Goal: Check status: Check status

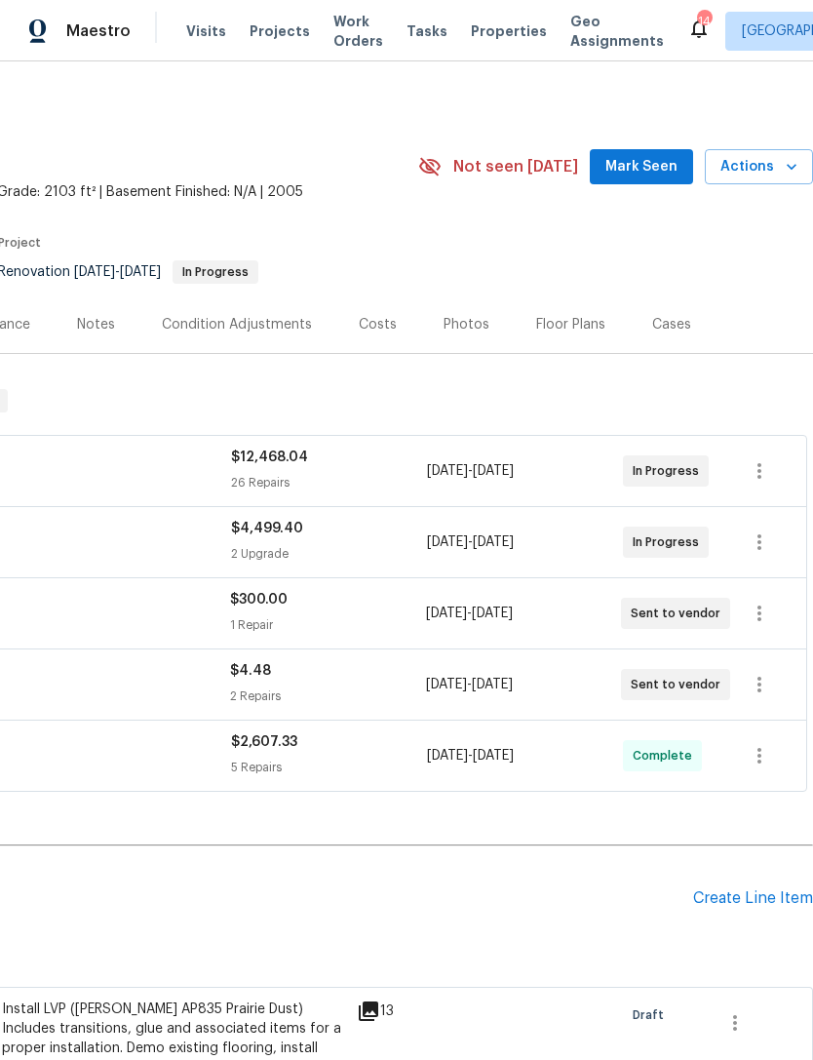
scroll to position [0, 289]
click at [371, 325] on div "Costs" at bounding box center [378, 325] width 38 height 20
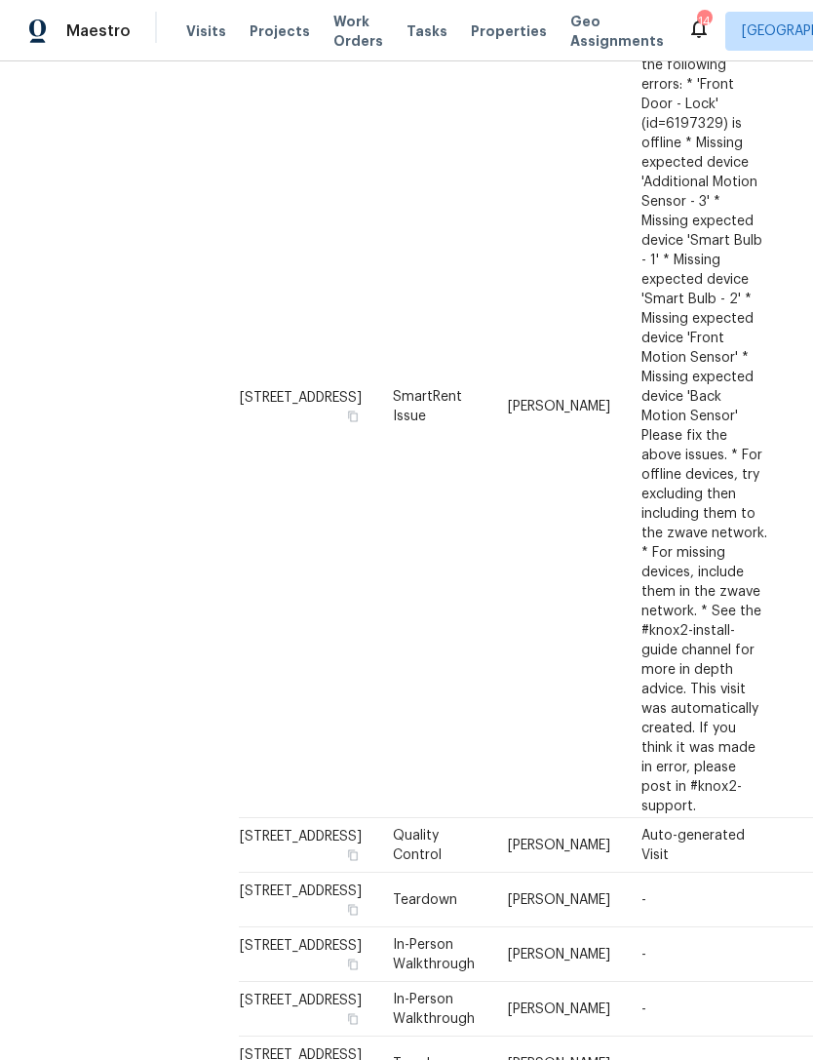
scroll to position [1125, 0]
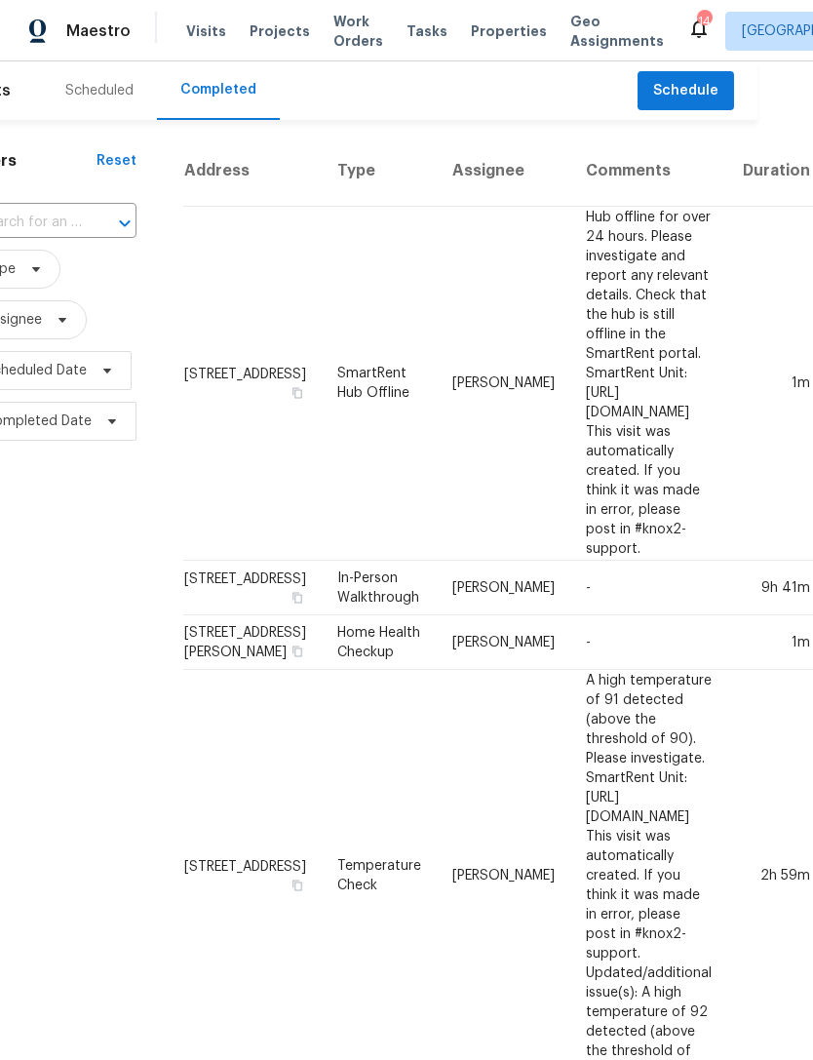
scroll to position [0, 57]
click at [87, 86] on div "Scheduled" at bounding box center [98, 91] width 68 height 20
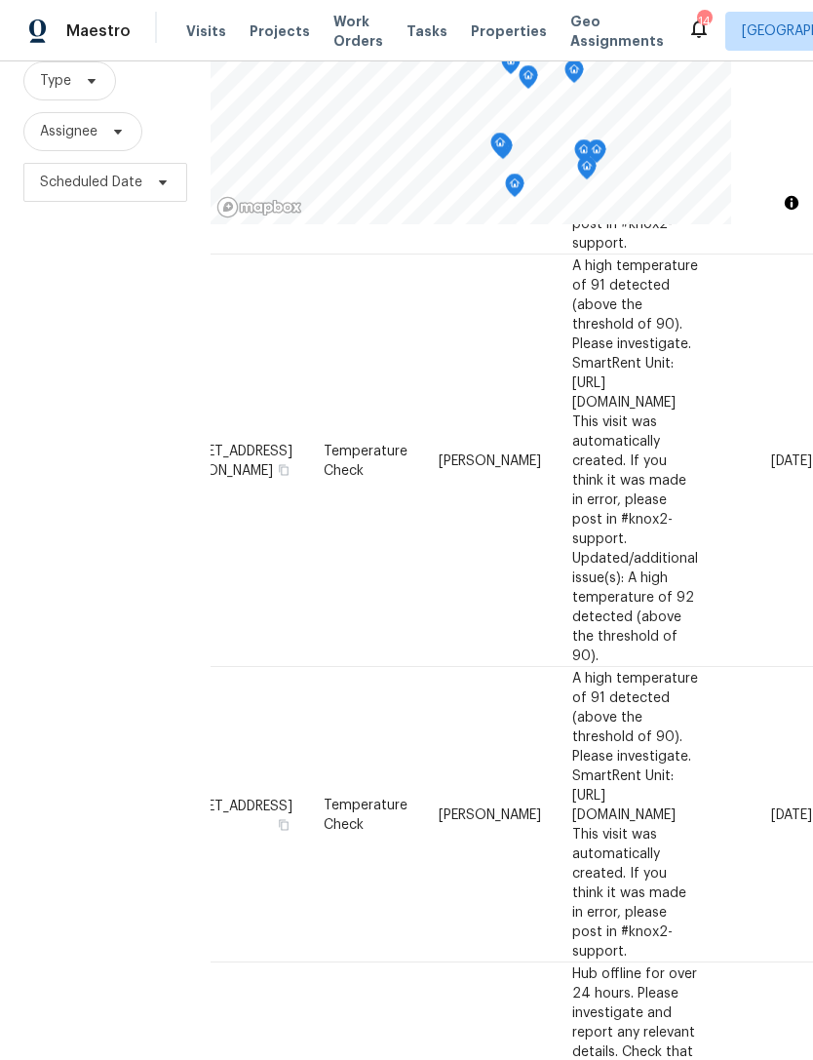
scroll to position [1700, 166]
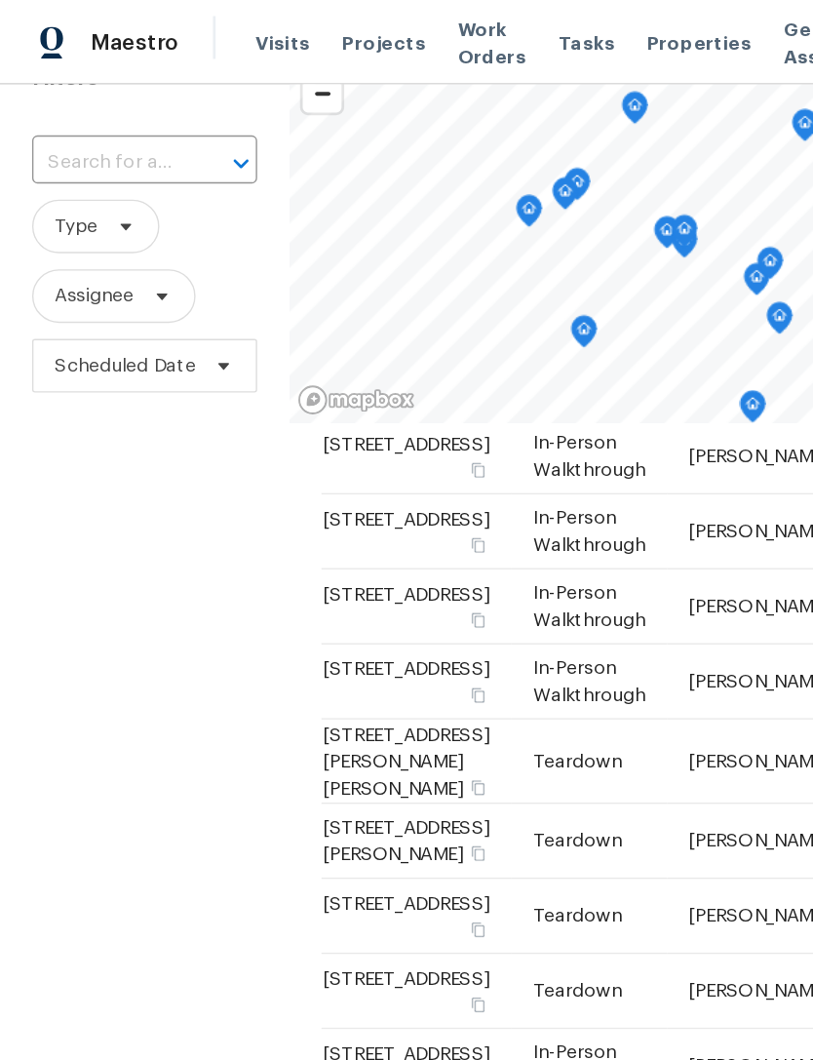
scroll to position [188, 0]
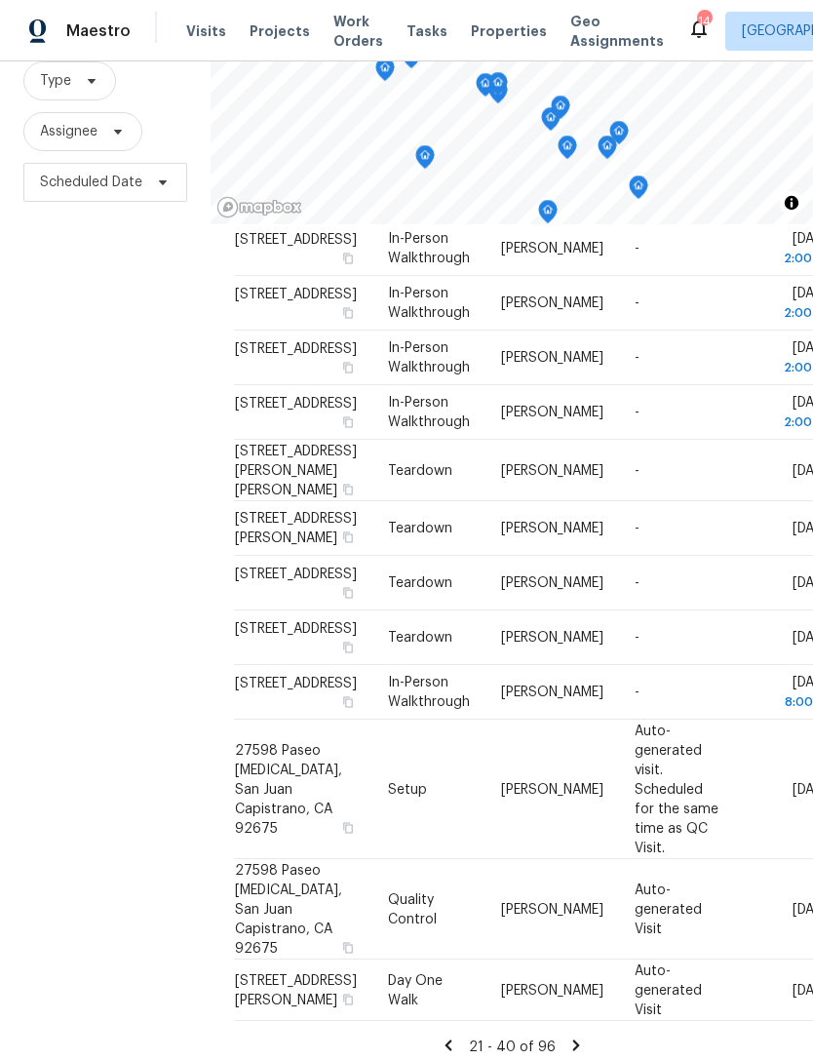
click at [162, 139] on span "Assignee" at bounding box center [105, 131] width 164 height 39
click at [98, 27] on span "Maestro" at bounding box center [98, 31] width 64 height 20
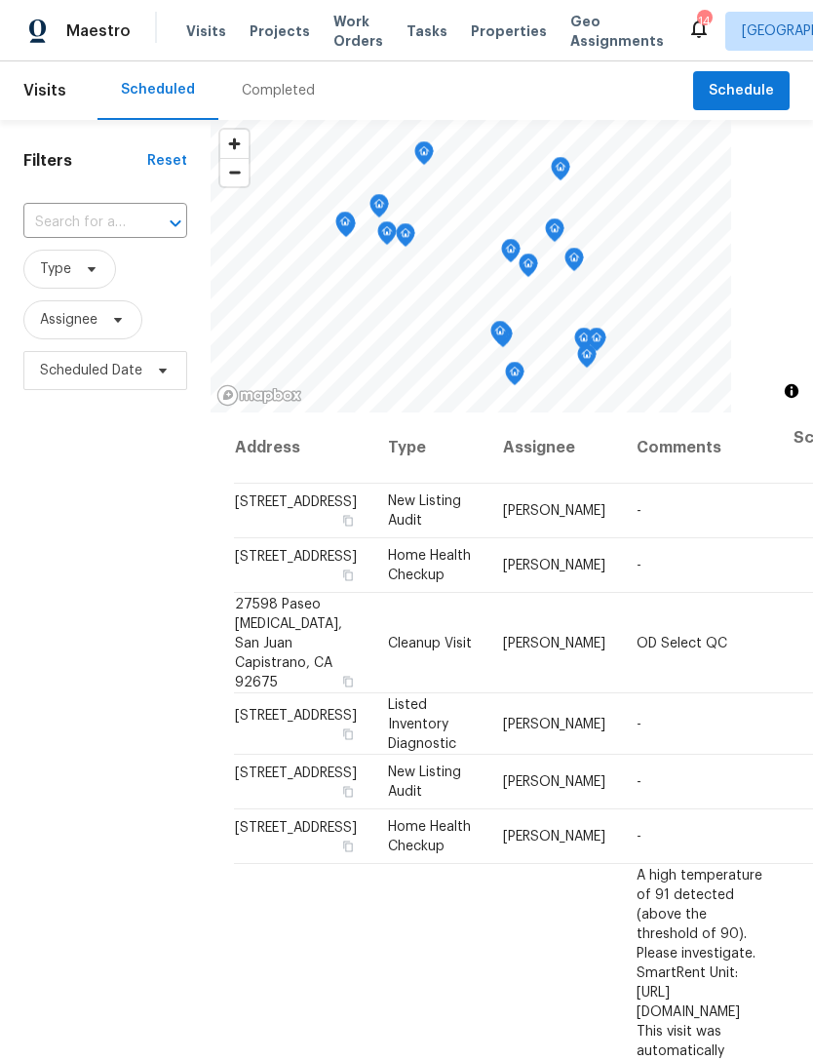
click at [120, 226] on input "text" at bounding box center [77, 223] width 109 height 30
type input "belmont"
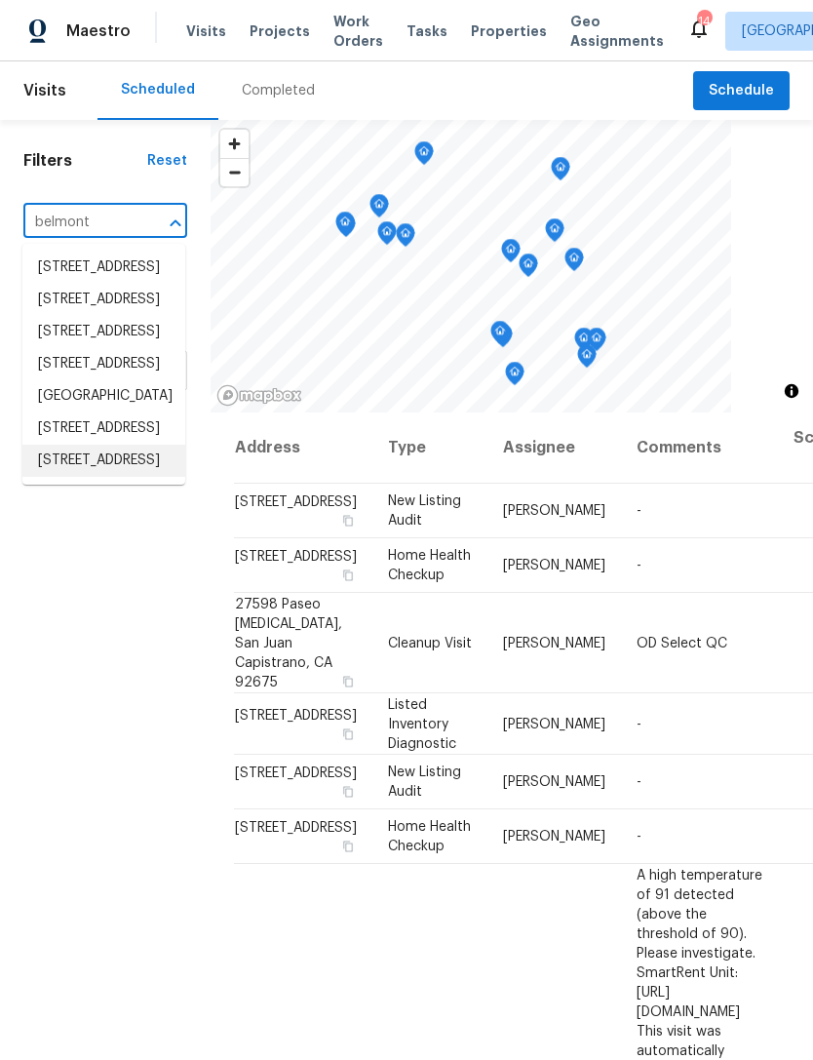
click at [106, 477] on li "4739 Belmont Pl, Chino, CA 91710" at bounding box center [103, 461] width 163 height 32
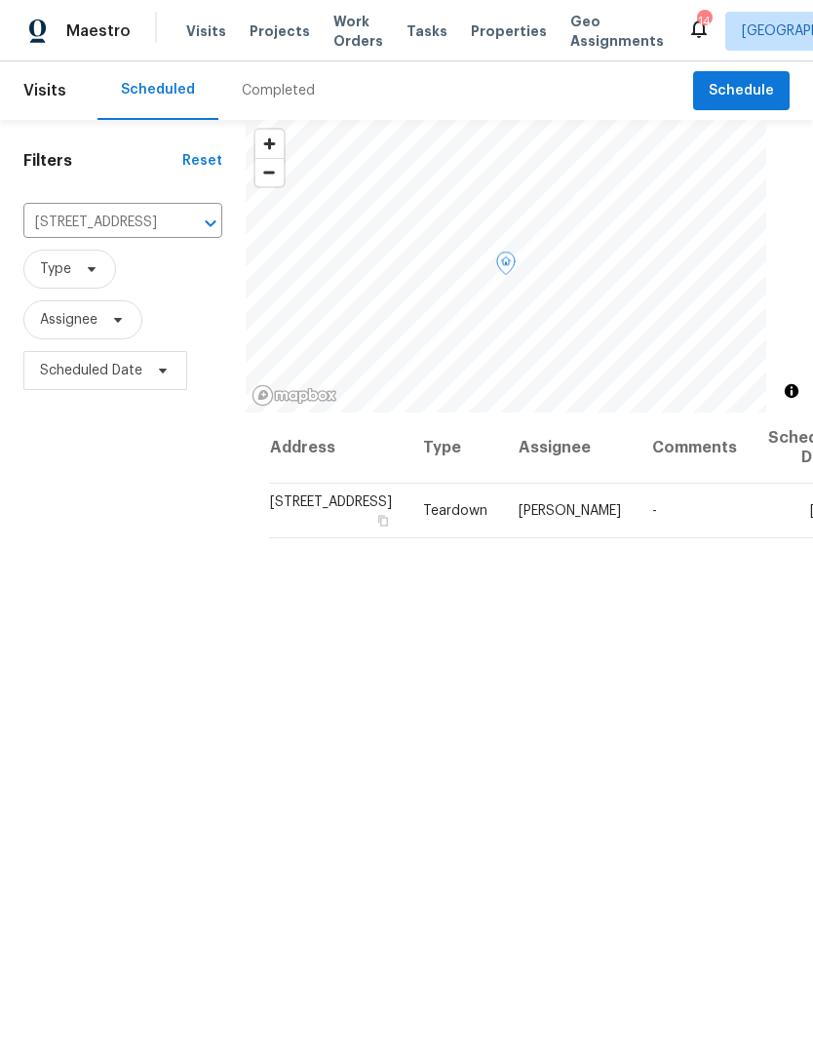
click at [0, 0] on icon at bounding box center [0, 0] width 0 height 0
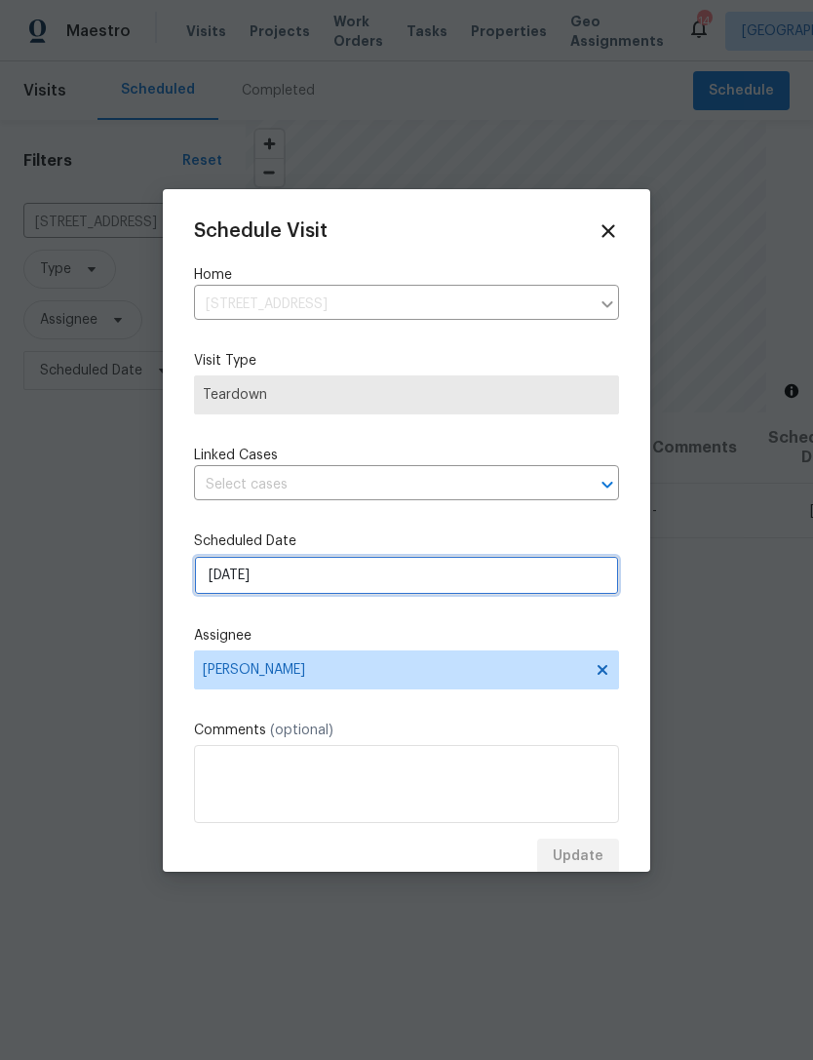
click at [334, 592] on input "8/20/2025" at bounding box center [406, 575] width 425 height 39
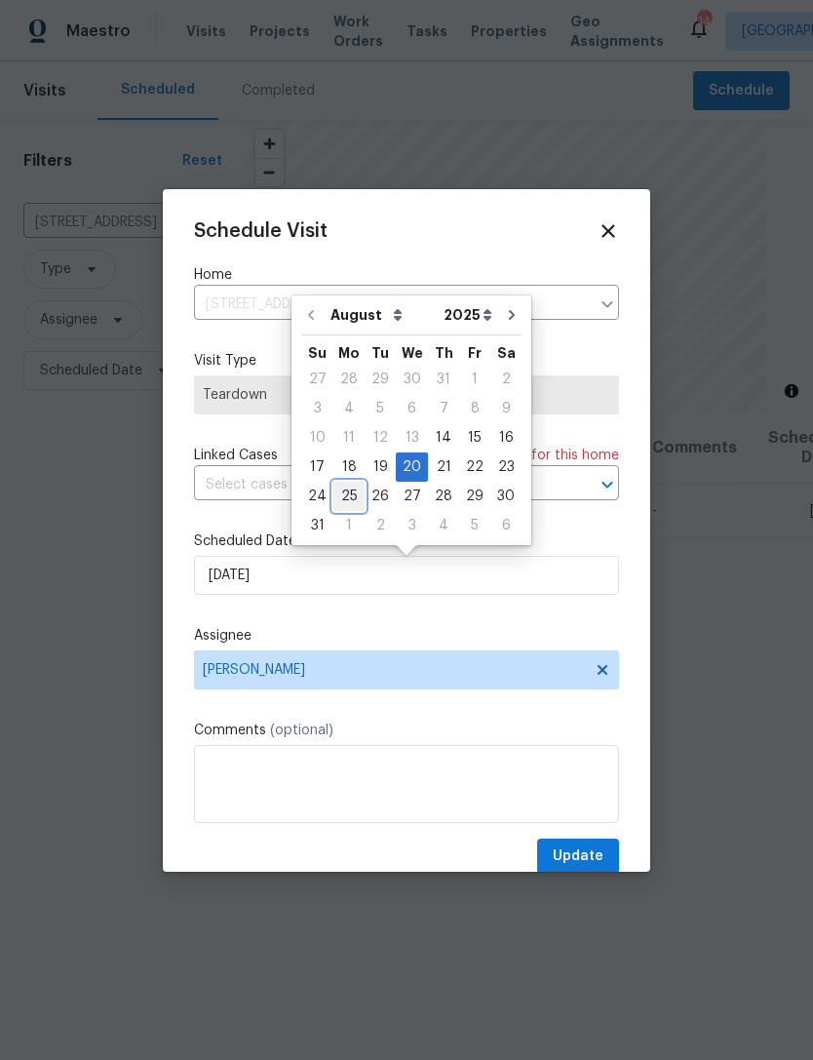
click at [348, 495] on div "25" at bounding box center [349, 496] width 31 height 27
type input "8/25/2025"
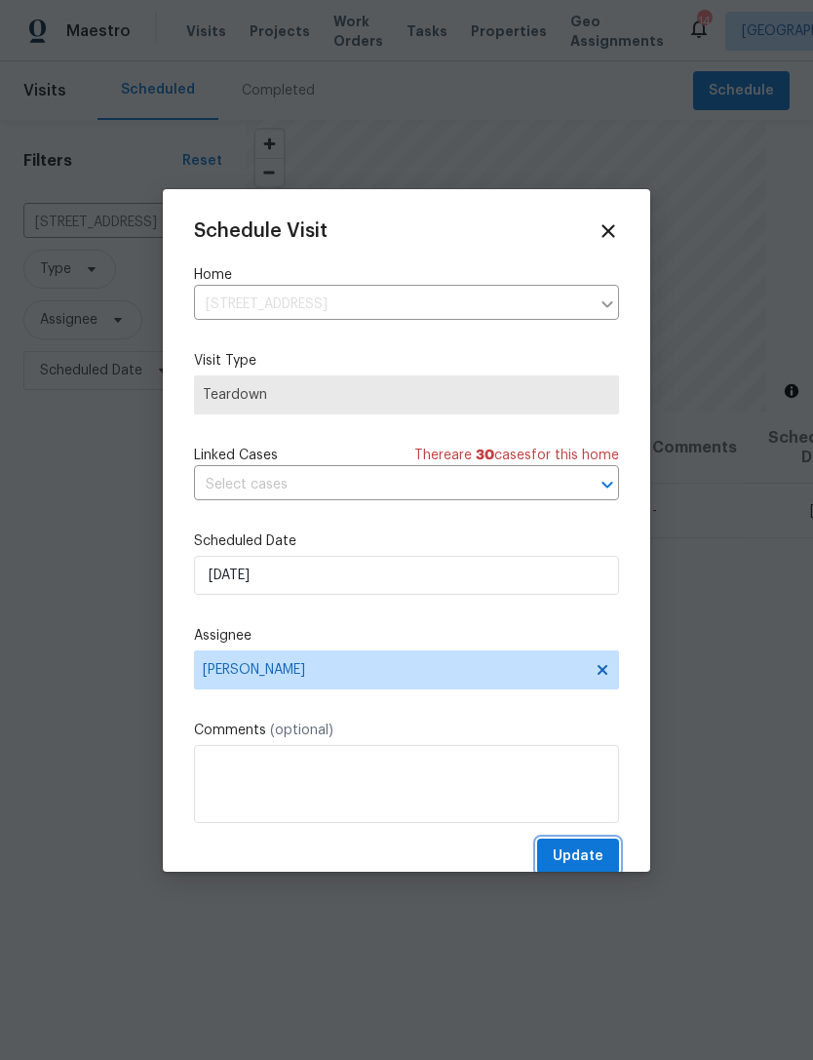
click at [597, 853] on span "Update" at bounding box center [578, 857] width 51 height 24
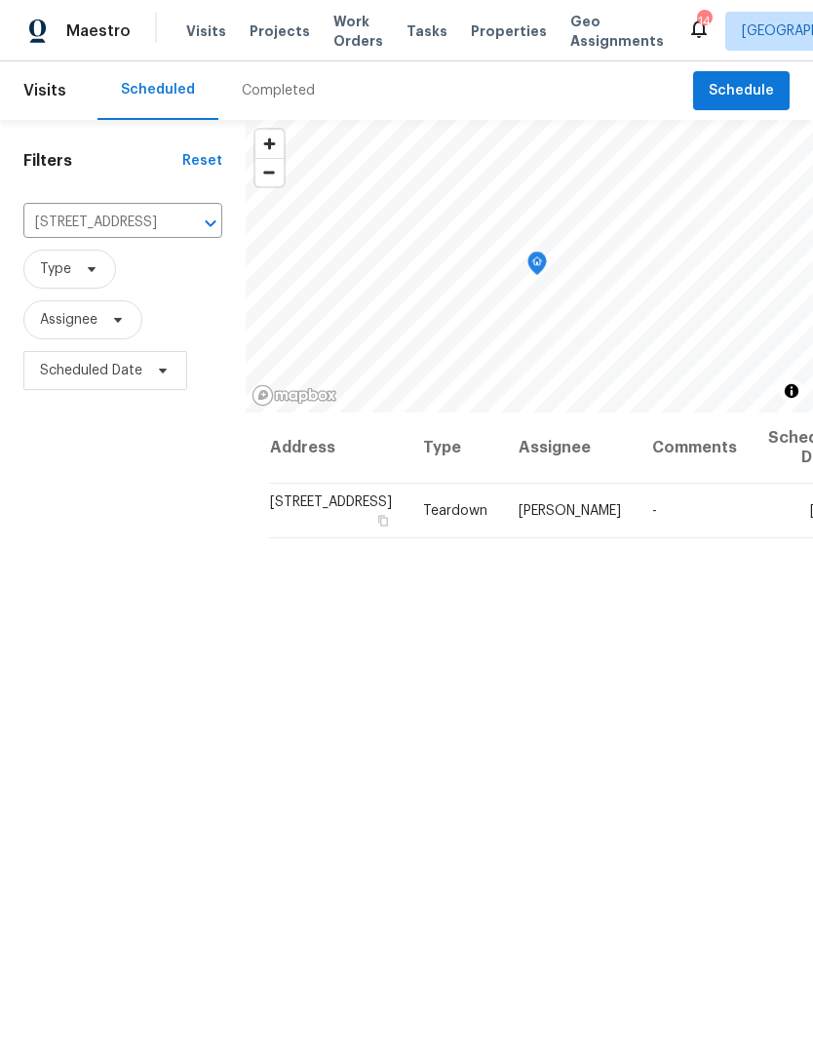
click at [67, 22] on span "Maestro" at bounding box center [98, 31] width 64 height 20
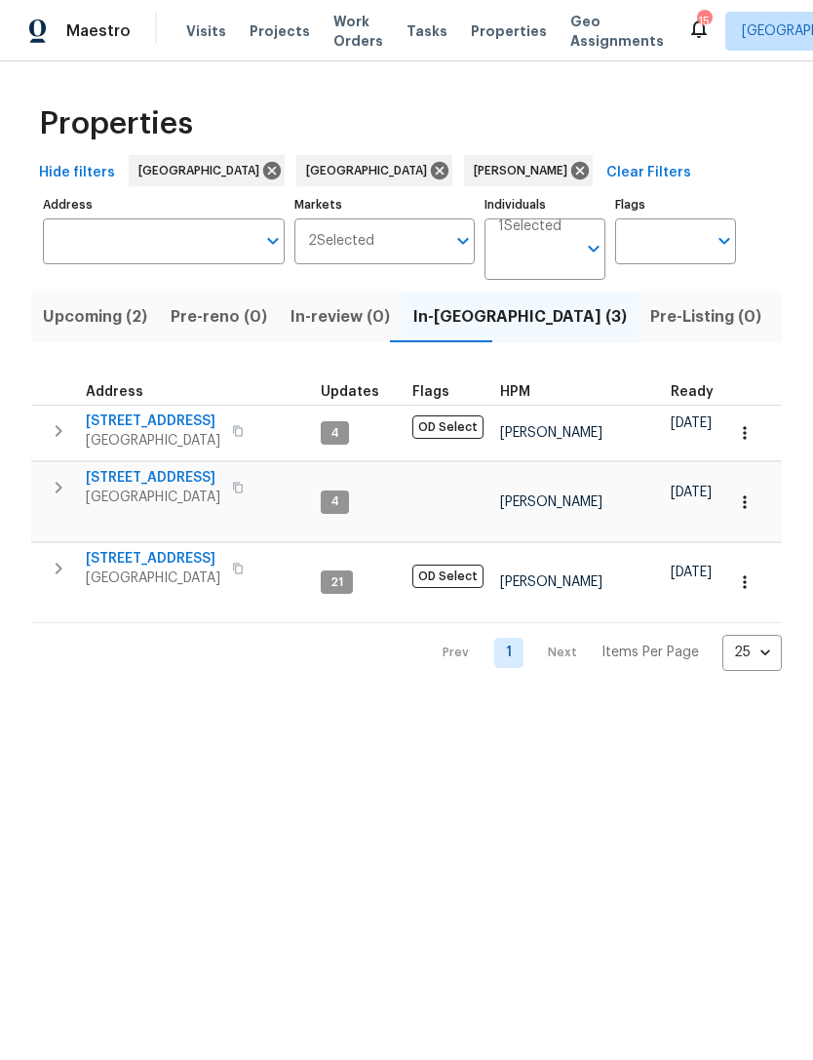
click at [69, 316] on span "Upcoming (2)" at bounding box center [95, 316] width 104 height 27
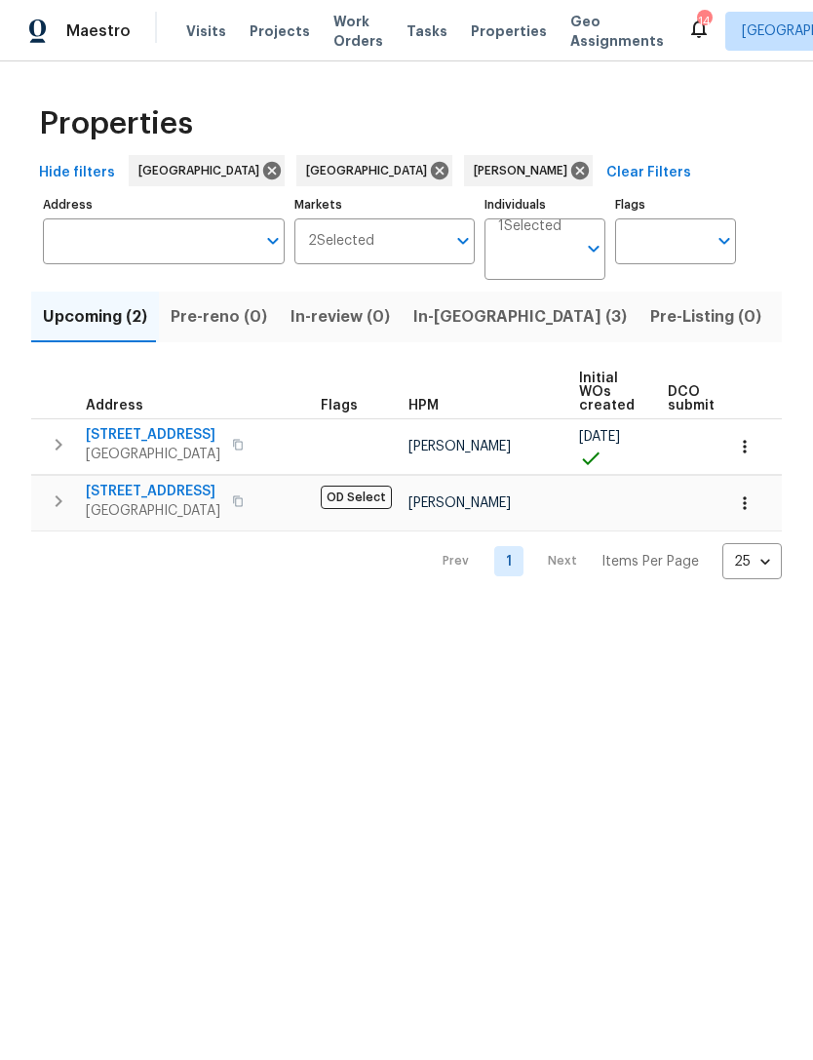
click at [785, 311] on span "Listed (9)" at bounding box center [822, 316] width 74 height 27
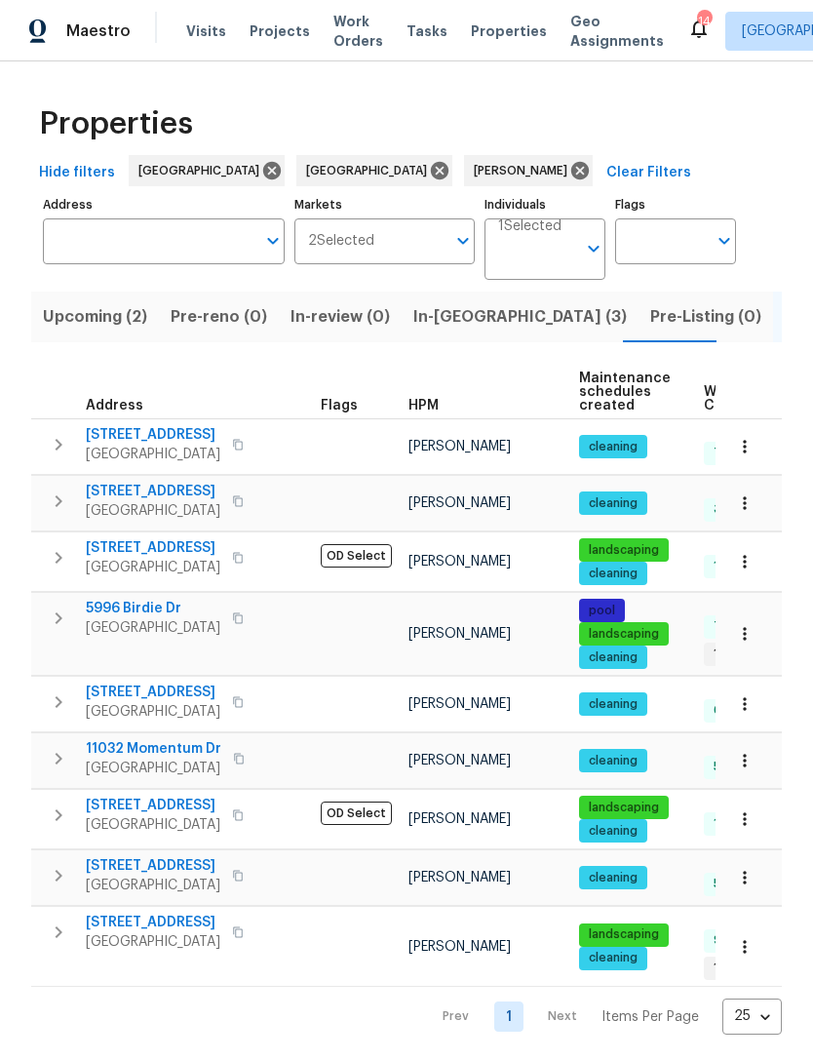
click at [114, 608] on span "5996 Birdie Dr" at bounding box center [153, 609] width 135 height 20
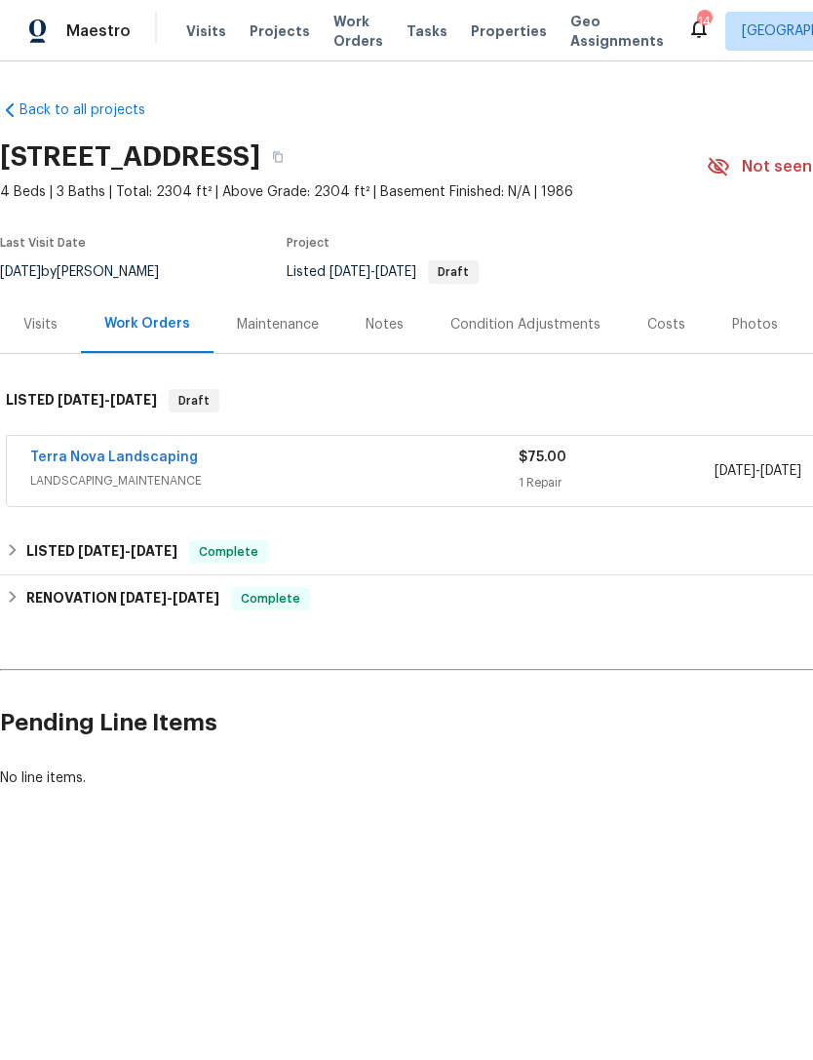
click at [163, 462] on link "Terra Nova Landscaping" at bounding box center [114, 458] width 168 height 14
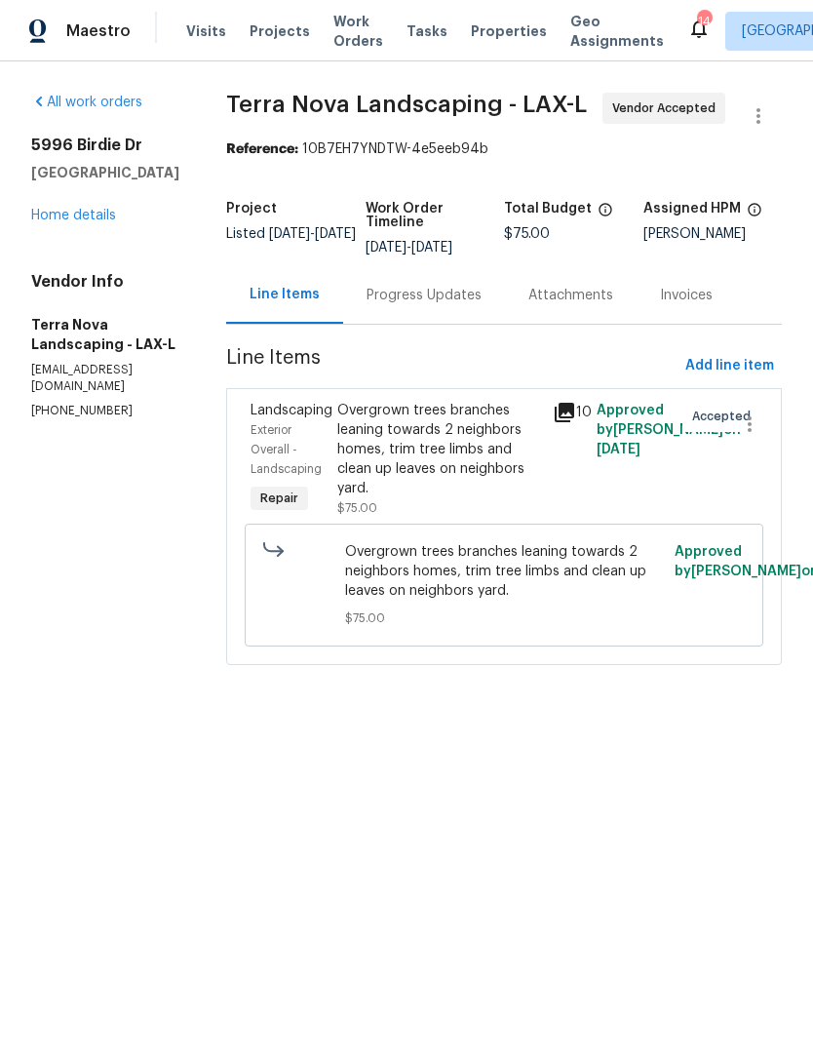
click at [448, 458] on div "Overgrown trees branches leaning towards 2 neighbors homes, trim tree limbs and…" at bounding box center [439, 450] width 205 height 98
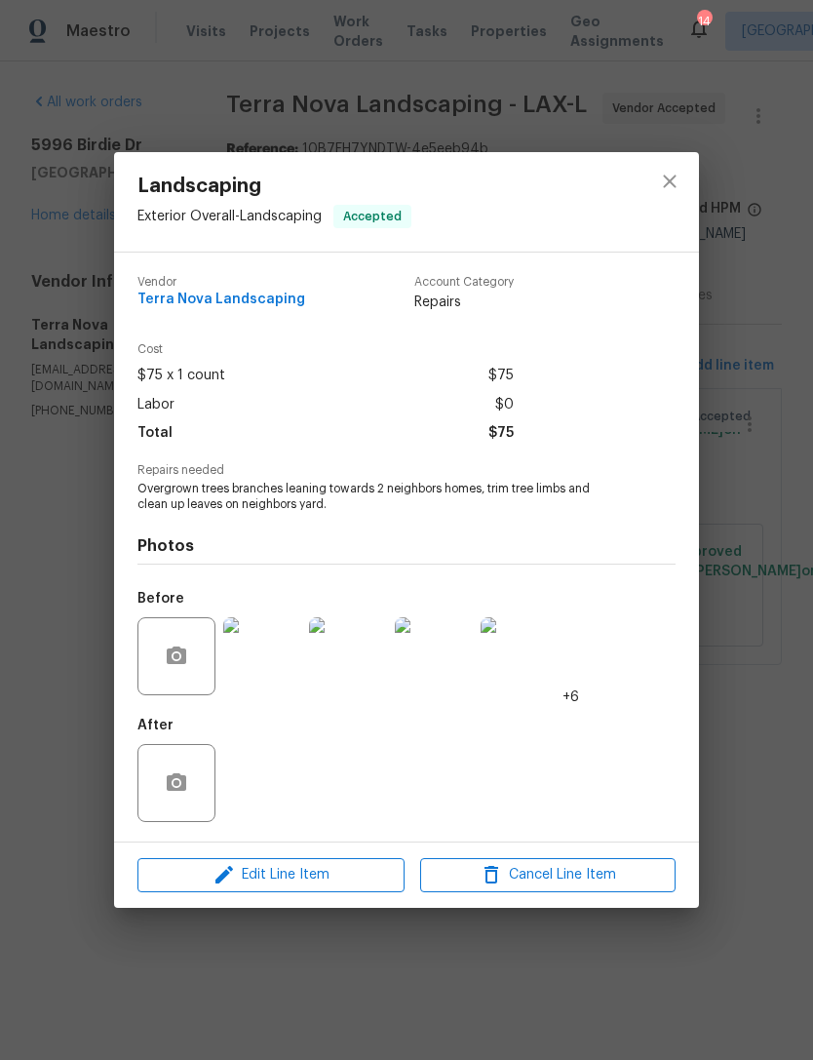
click at [265, 653] on img at bounding box center [262, 656] width 78 height 78
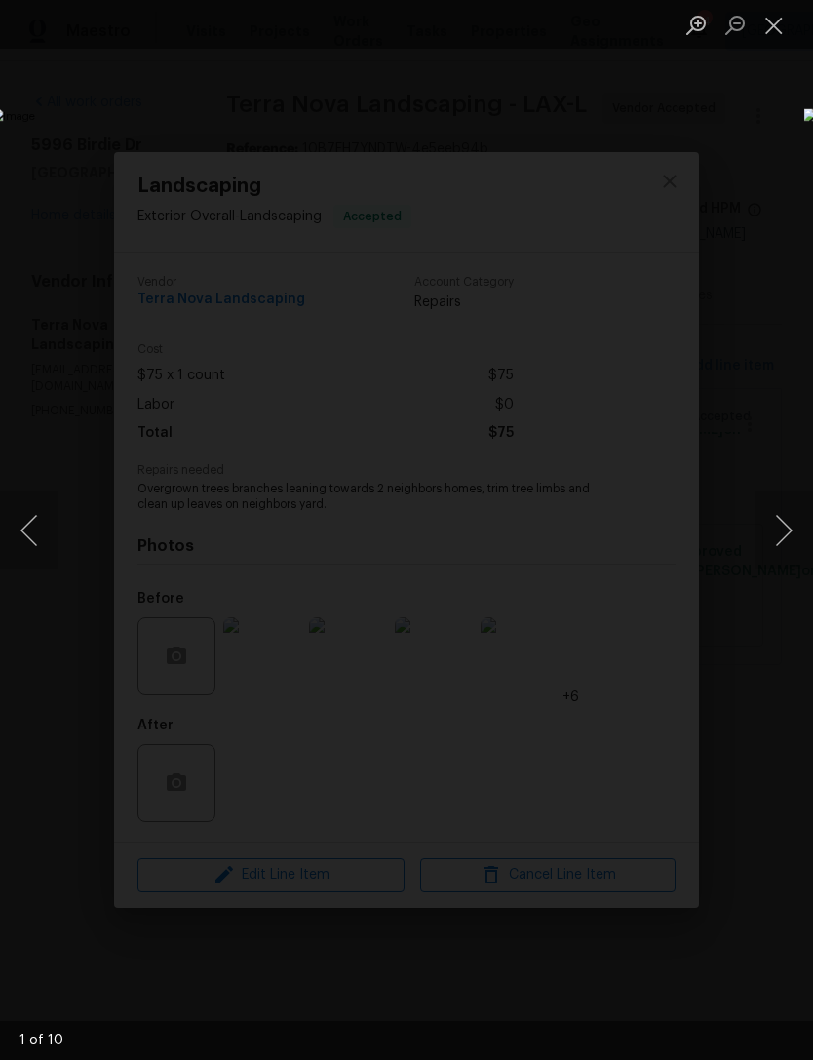
click at [785, 533] on button "Next image" at bounding box center [784, 531] width 59 height 78
click at [791, 526] on button "Next image" at bounding box center [784, 531] width 59 height 78
click at [792, 540] on button "Next image" at bounding box center [784, 531] width 59 height 78
click at [784, 549] on button "Next image" at bounding box center [784, 531] width 59 height 78
click at [781, 534] on button "Next image" at bounding box center [784, 531] width 59 height 78
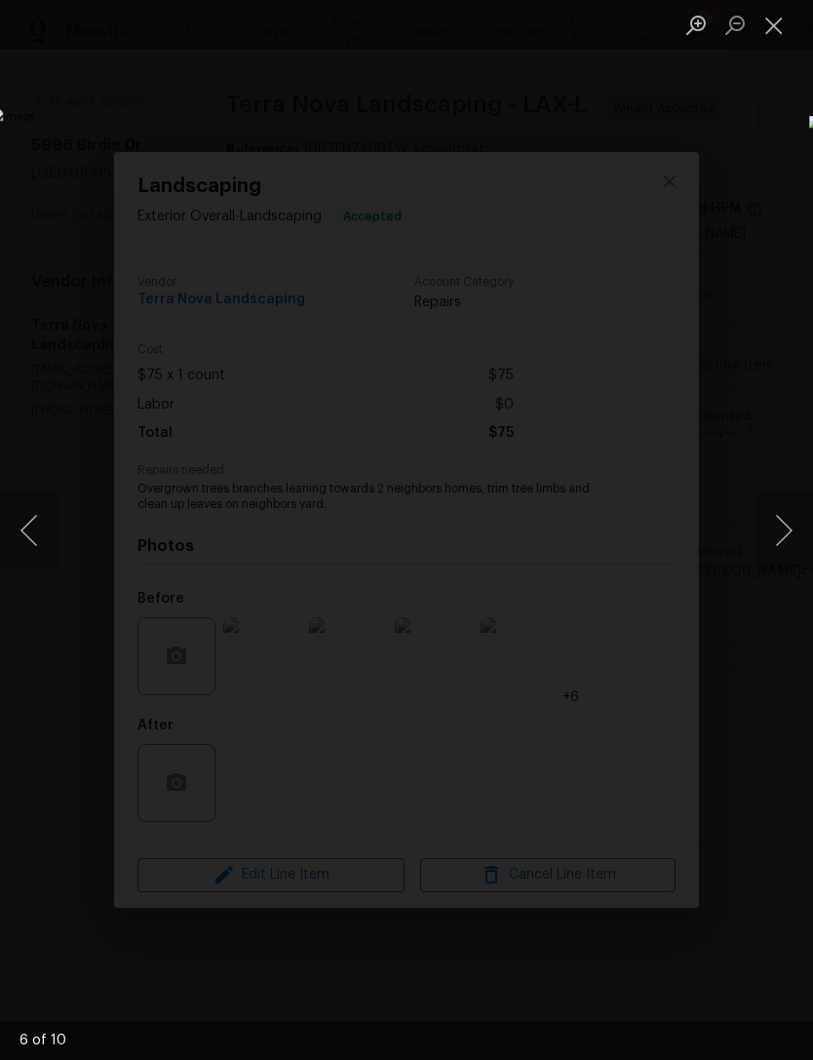
click at [789, 543] on button "Next image" at bounding box center [784, 531] width 59 height 78
click at [781, 33] on button "Close lightbox" at bounding box center [774, 25] width 39 height 34
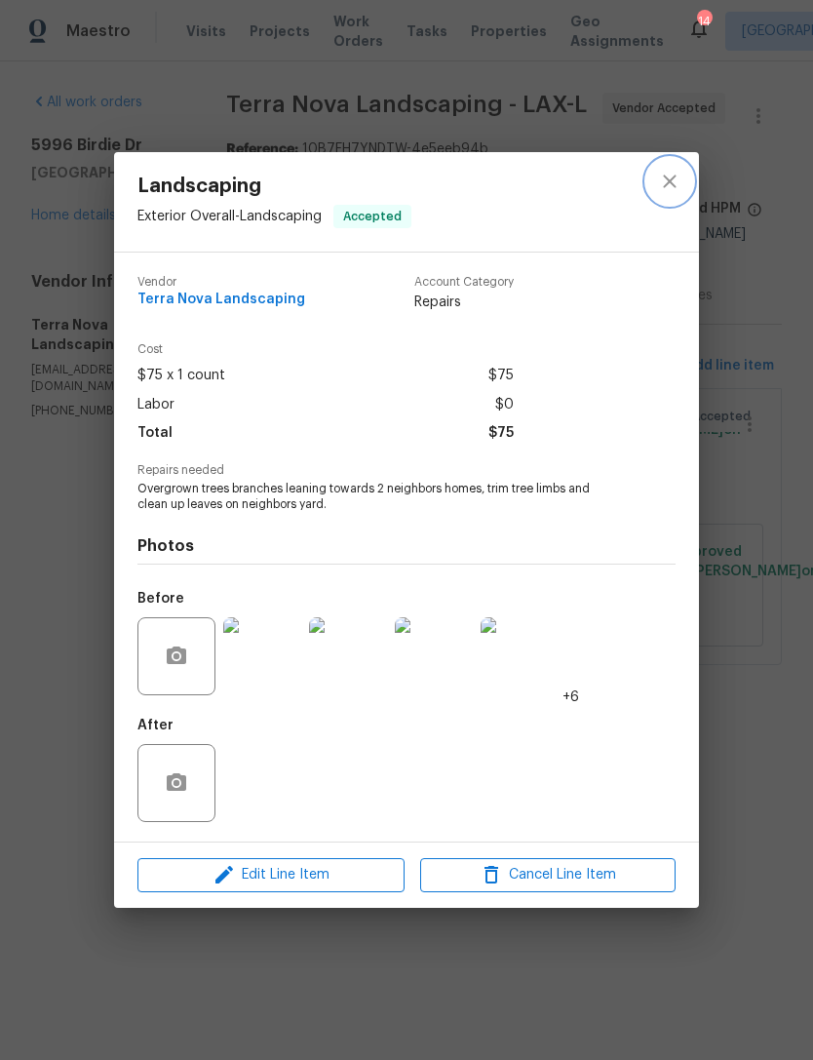
click at [678, 175] on icon "close" at bounding box center [669, 181] width 23 height 23
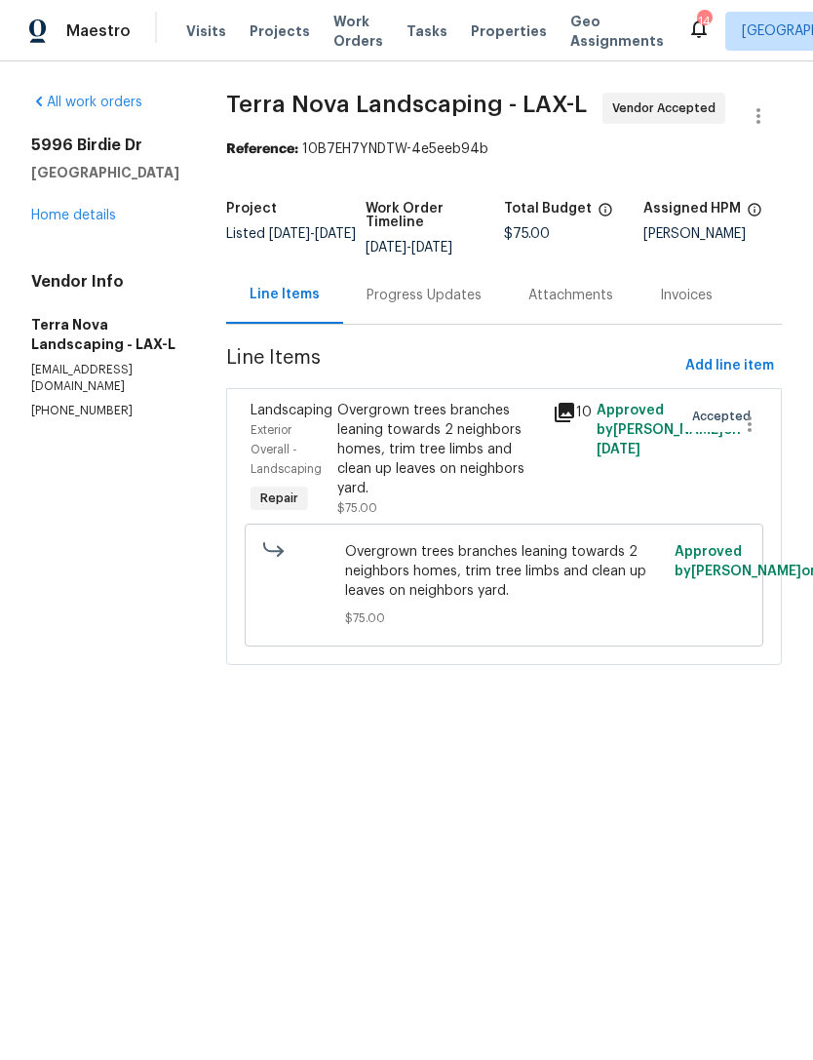
click at [85, 222] on link "Home details" at bounding box center [73, 216] width 85 height 14
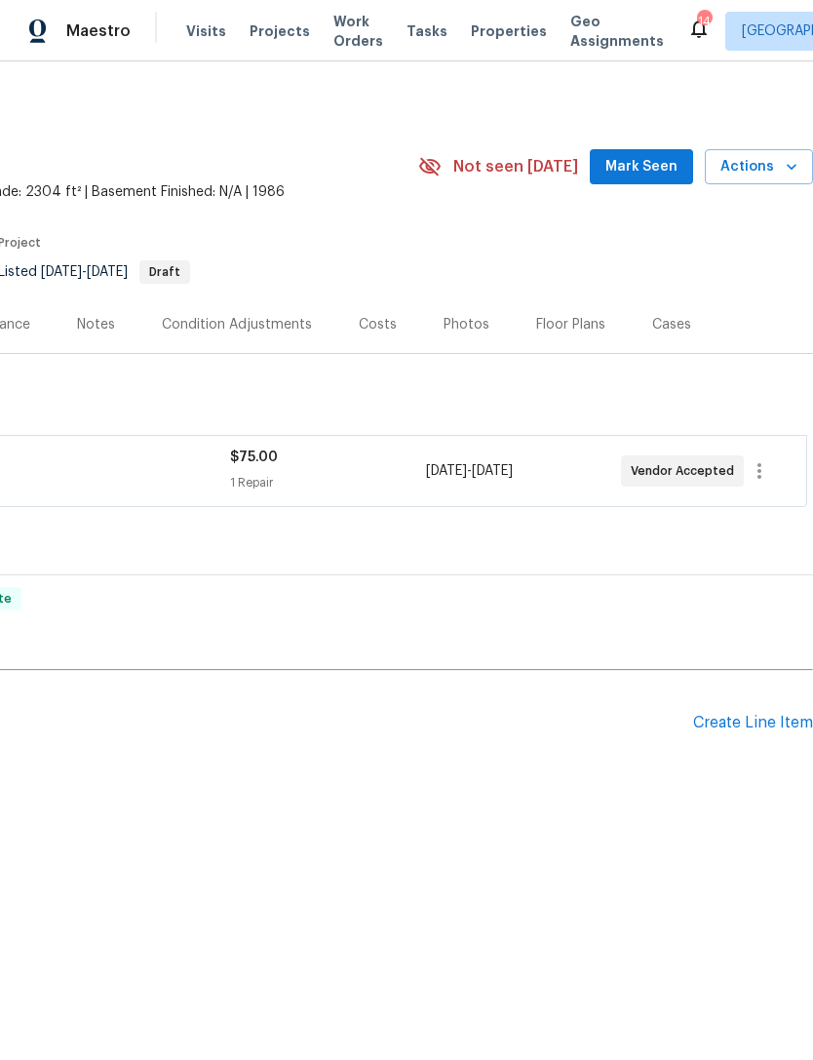
scroll to position [0, 289]
